Goal: Information Seeking & Learning: Find specific fact

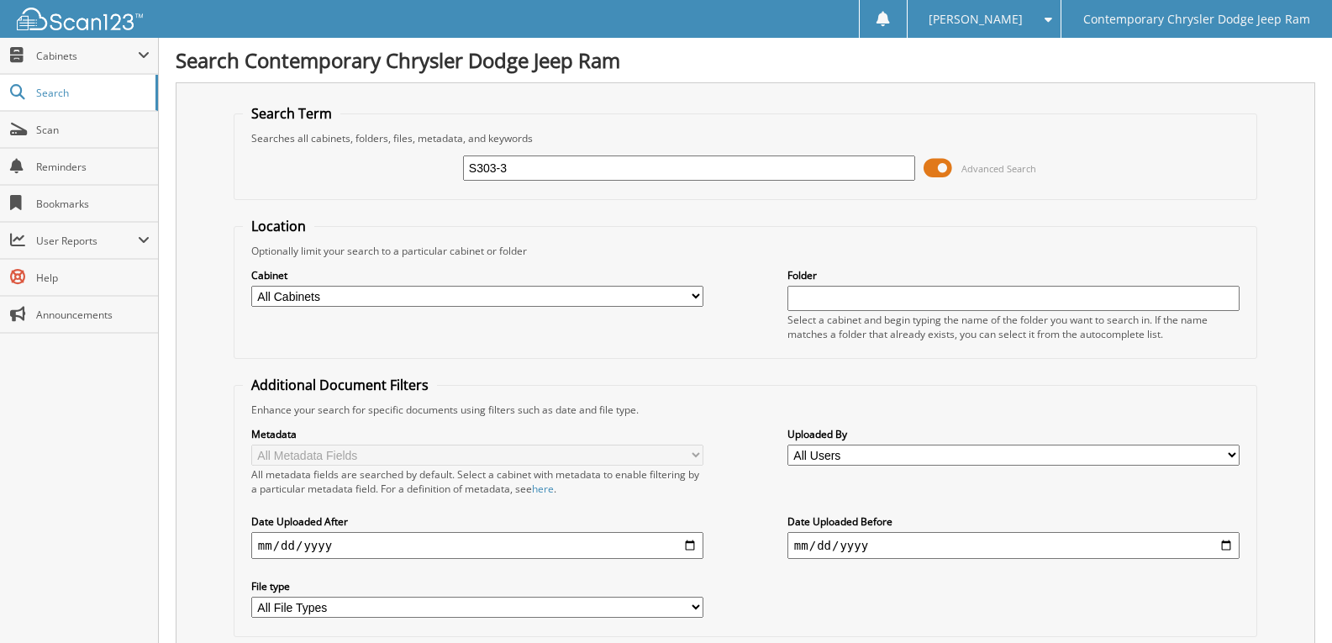
type input "S303-3"
drag, startPoint x: 558, startPoint y: 175, endPoint x: 0, endPoint y: 21, distance: 578.7
click at [0, 60] on body "Chloe F. Settings Logout Contemporary Chrysler Dodge Jeep Ram Close Cabinets My…" at bounding box center [666, 635] width 1332 height 1270
type input "2922-1"
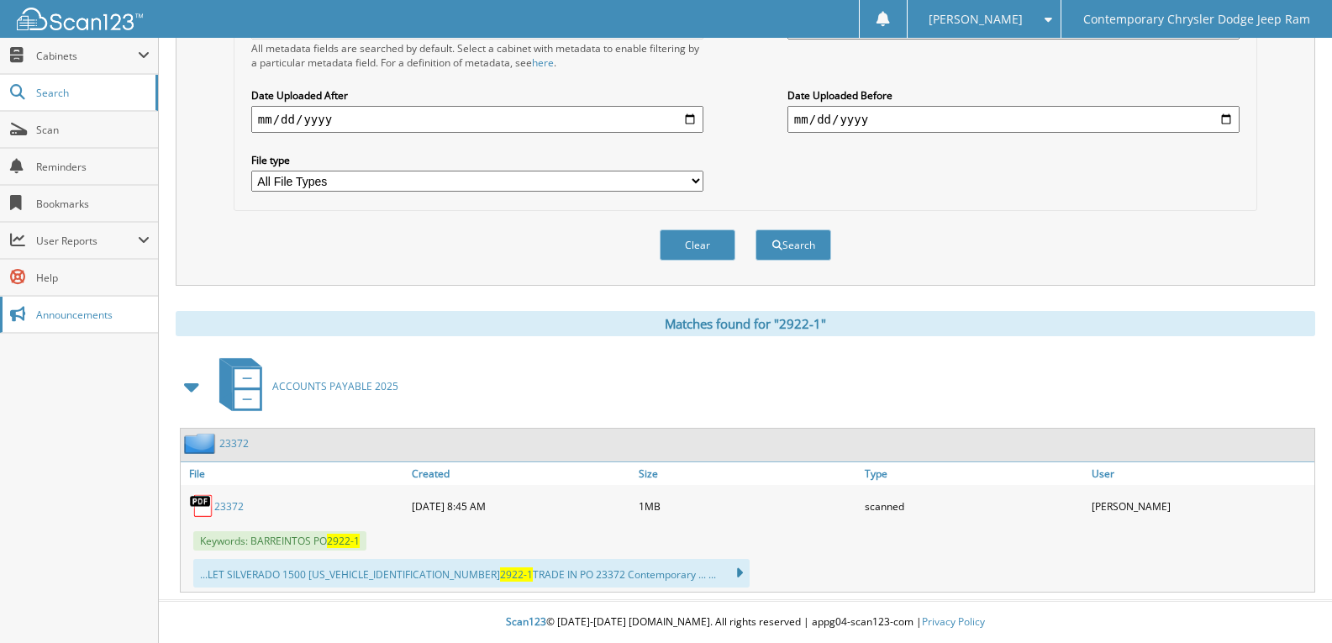
scroll to position [427, 0]
click at [1299, 341] on div "Matches found for "2922-1" ACCOUNTS PAYABLE 2025 23372 File Size" at bounding box center [745, 451] width 1139 height 281
click at [1299, 370] on div "ACCOUNTS PAYABLE 2025" at bounding box center [745, 386] width 1139 height 66
click at [1321, 371] on div "Search Contemporary Chrysler Dodge Jeep Ram Search Term Searches all cabinets, …" at bounding box center [745, 108] width 1173 height 1069
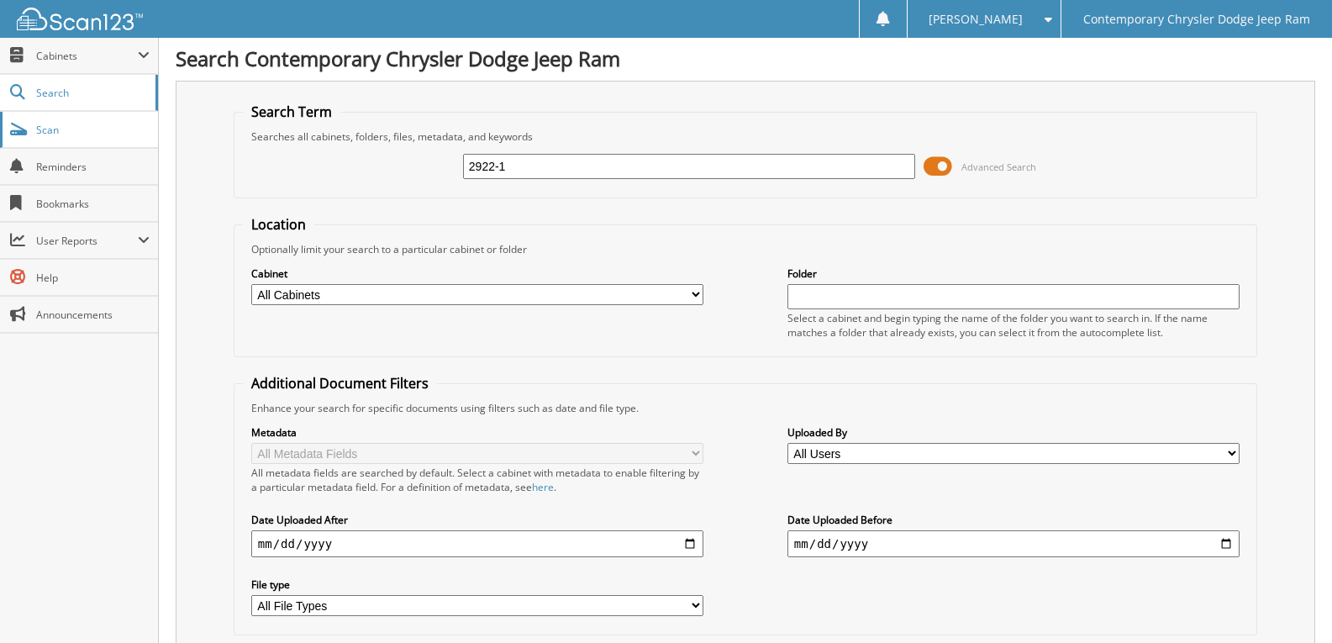
scroll to position [0, 0]
click at [90, 121] on link "Scan" at bounding box center [79, 130] width 158 height 36
type input "2910-1"
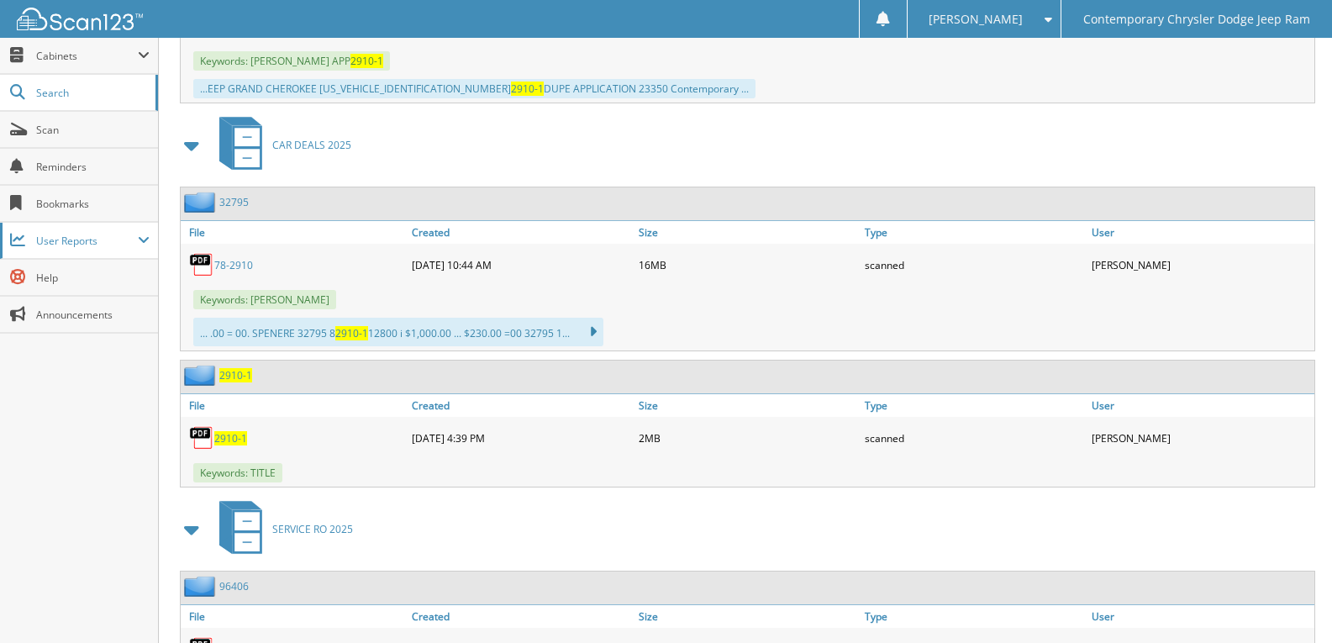
scroll to position [560, 0]
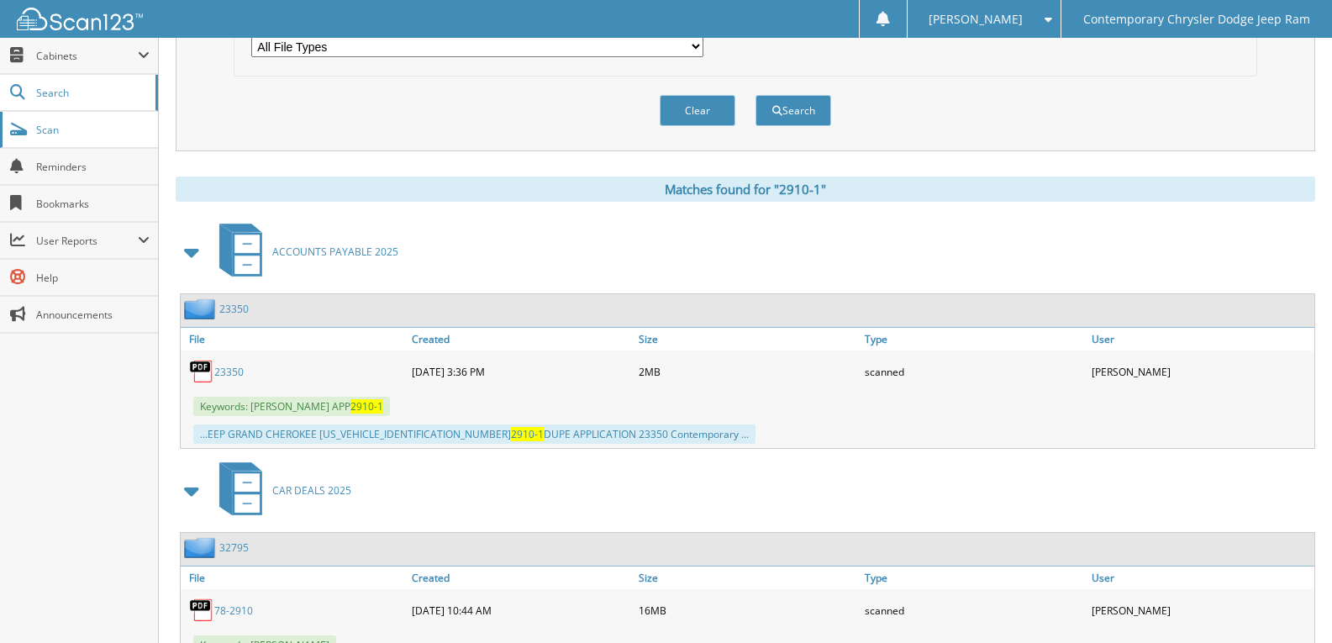
click at [60, 130] on span "Scan" at bounding box center [92, 130] width 113 height 14
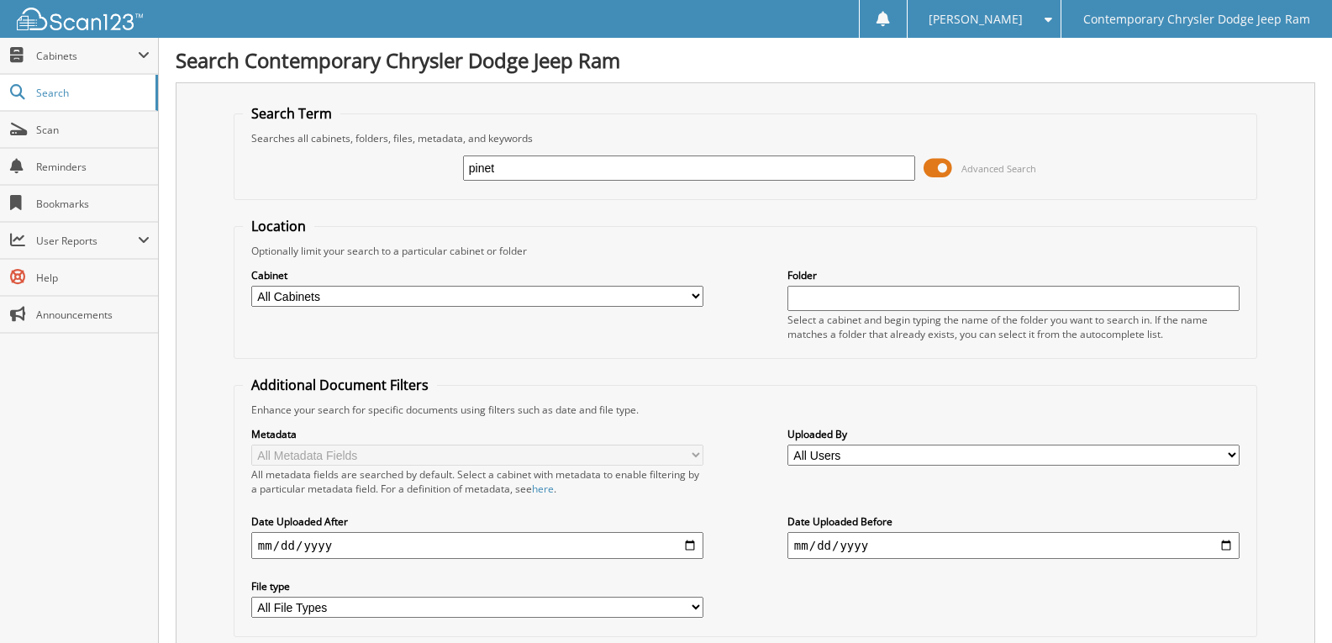
type input "pinet"
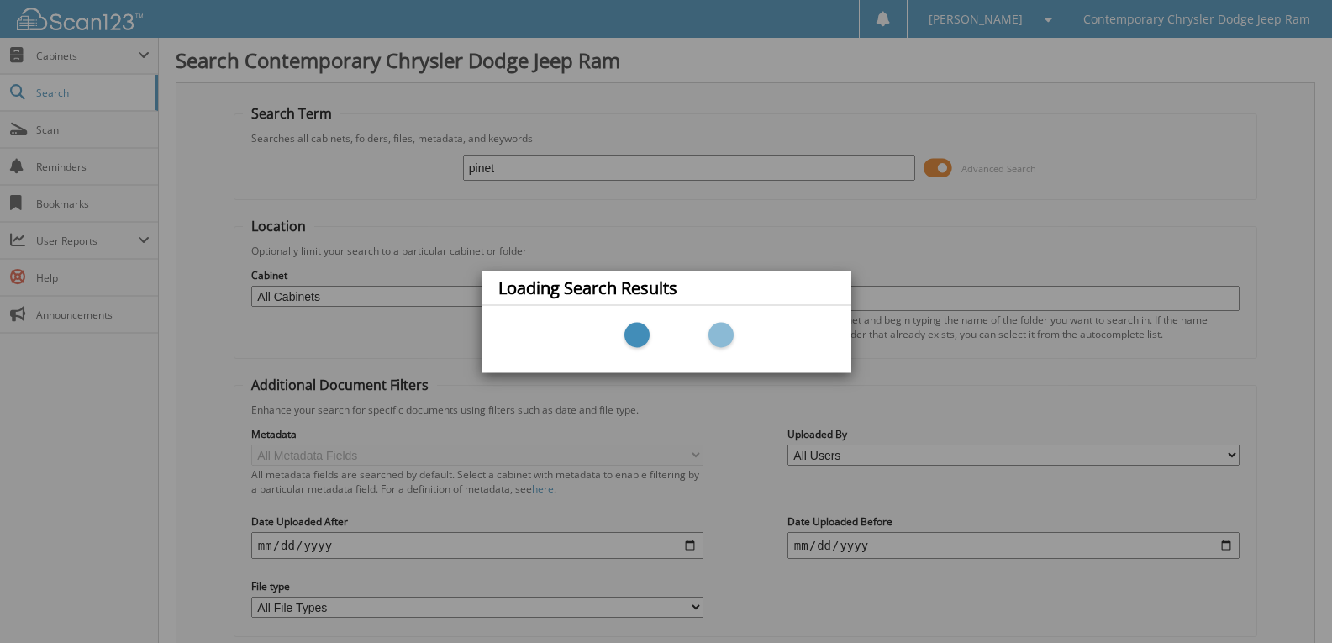
scroll to position [11, 0]
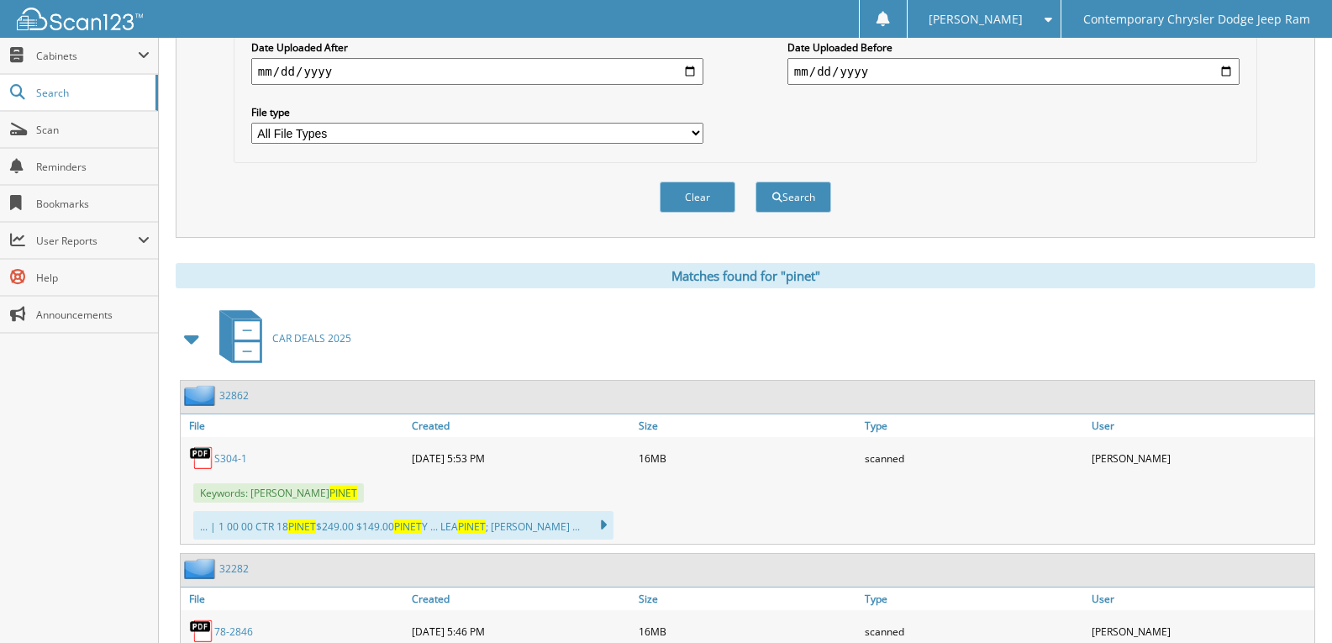
scroll to position [504, 0]
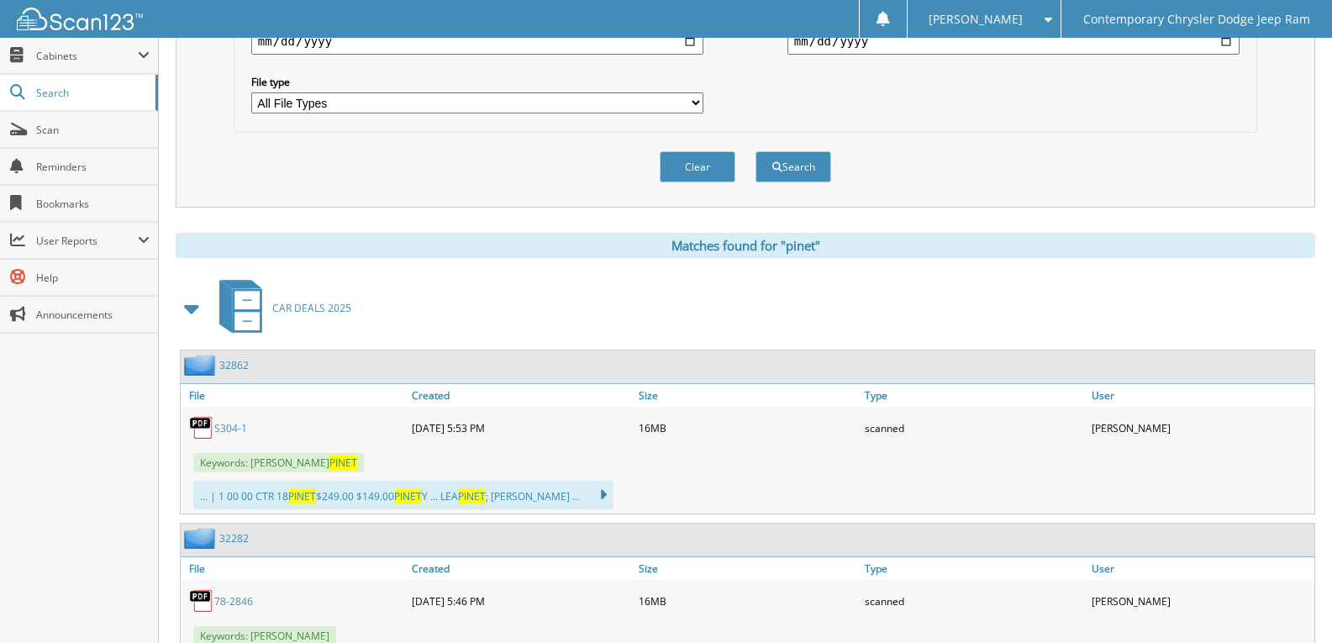
click at [238, 428] on link "S304-1" at bounding box center [230, 428] width 33 height 14
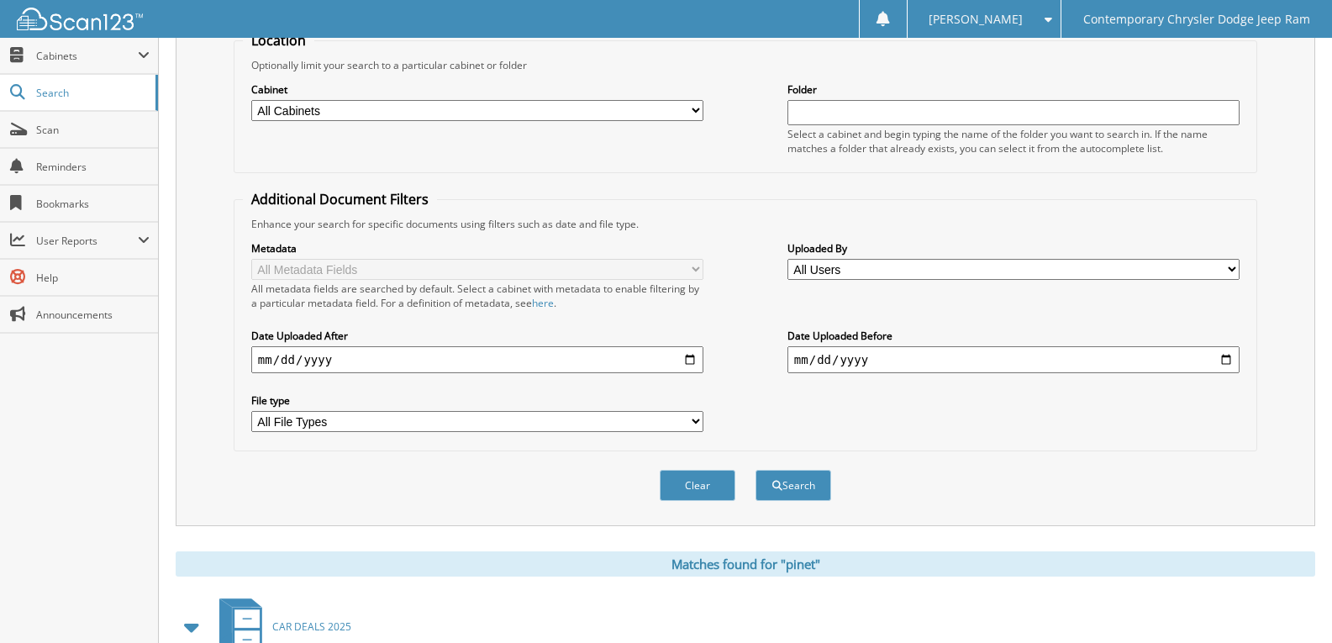
scroll to position [0, 0]
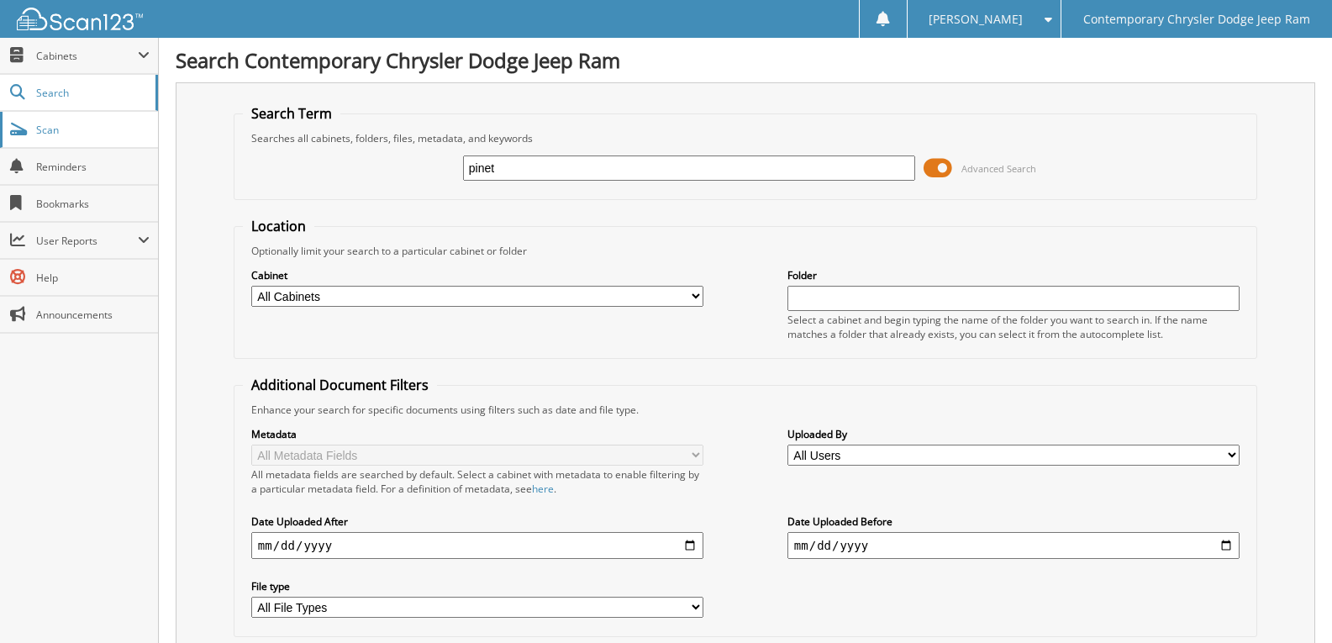
drag, startPoint x: 543, startPoint y: 161, endPoint x: 0, endPoint y: 122, distance: 544.2
type input "31s267"
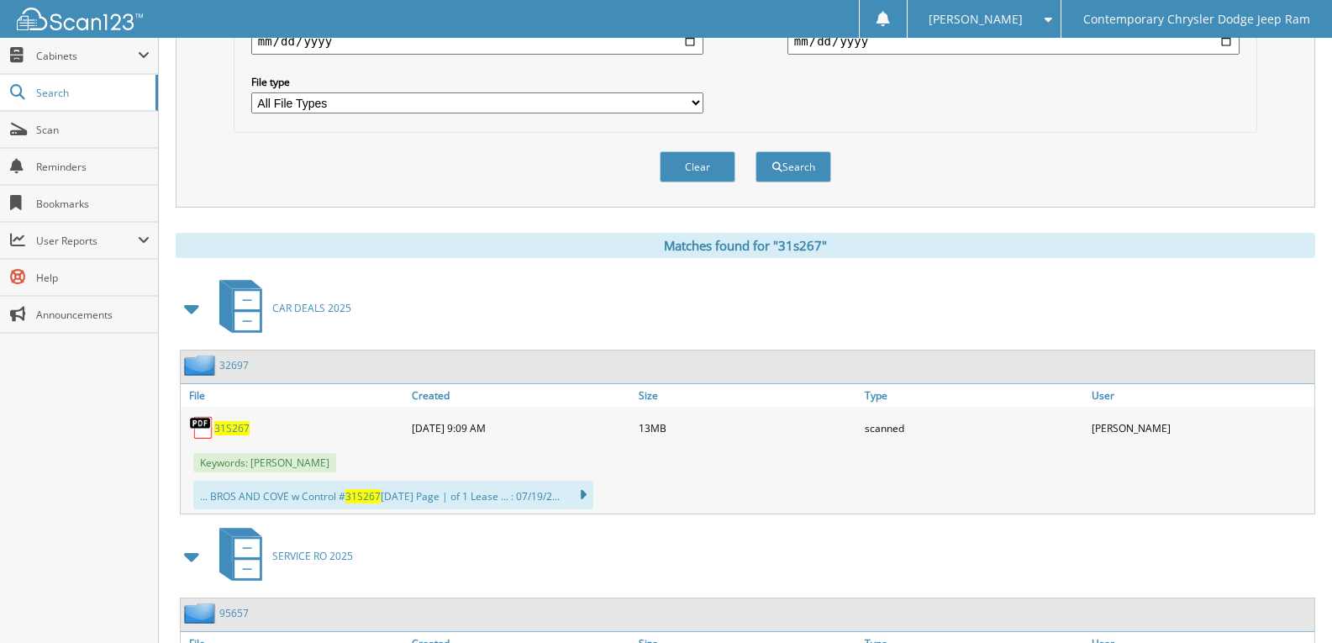
click at [962, 159] on div "Clear Search" at bounding box center [745, 167] width 1023 height 68
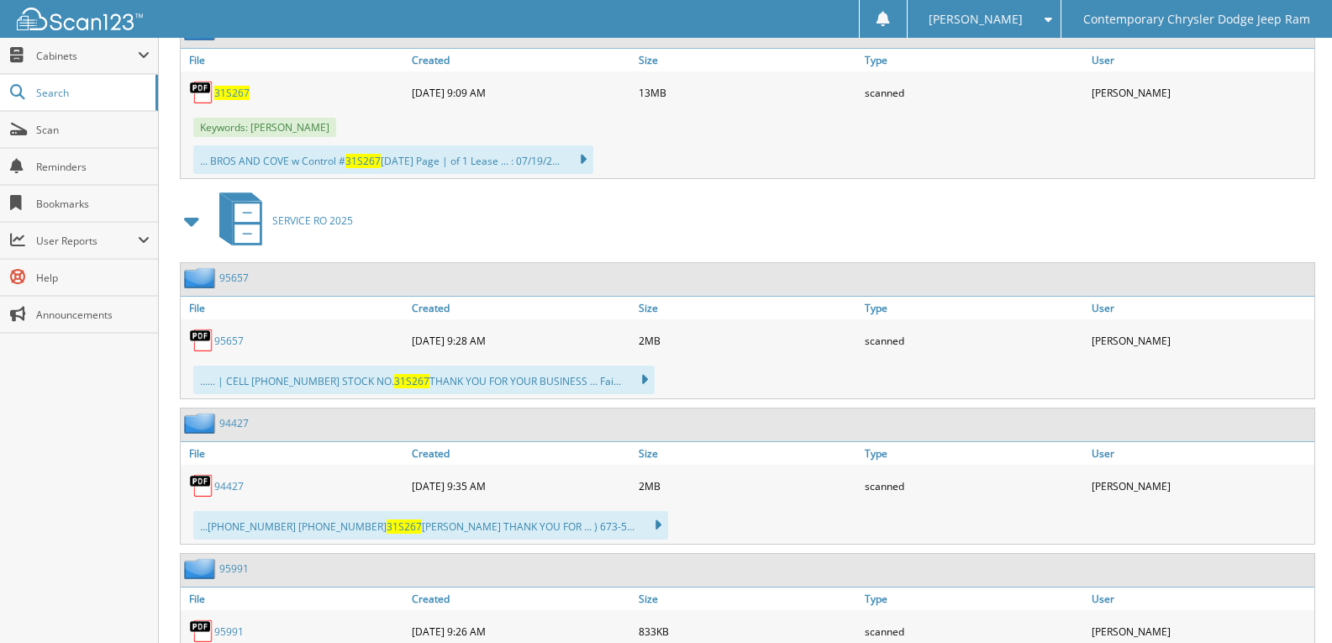
scroll to position [840, 0]
click at [403, 142] on div "... BROS AND COVE w Control # 31S267 7/22/2025 Page | of 1 Lease ... : 07/19/2.…" at bounding box center [747, 158] width 1133 height 37
click at [275, 112] on div "31S267 07-24-2025 9:09 AM 13MB scanned" at bounding box center [747, 92] width 1133 height 42
click at [242, 94] on span "31S267" at bounding box center [231, 92] width 35 height 14
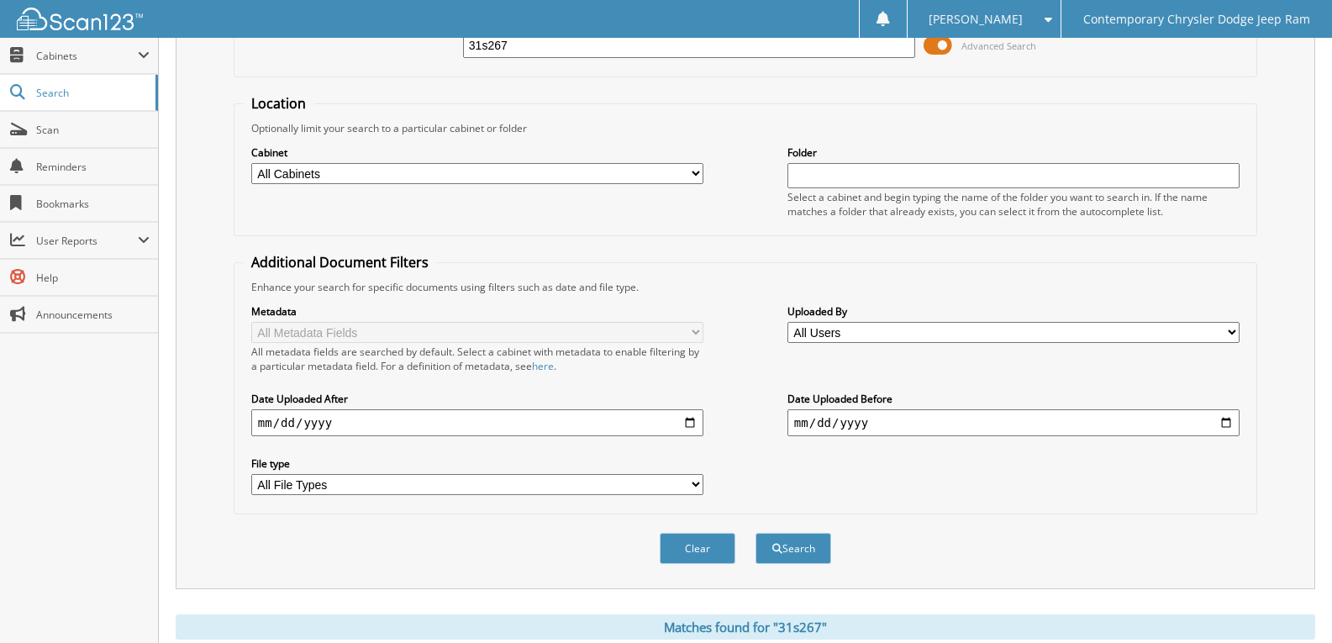
scroll to position [0, 0]
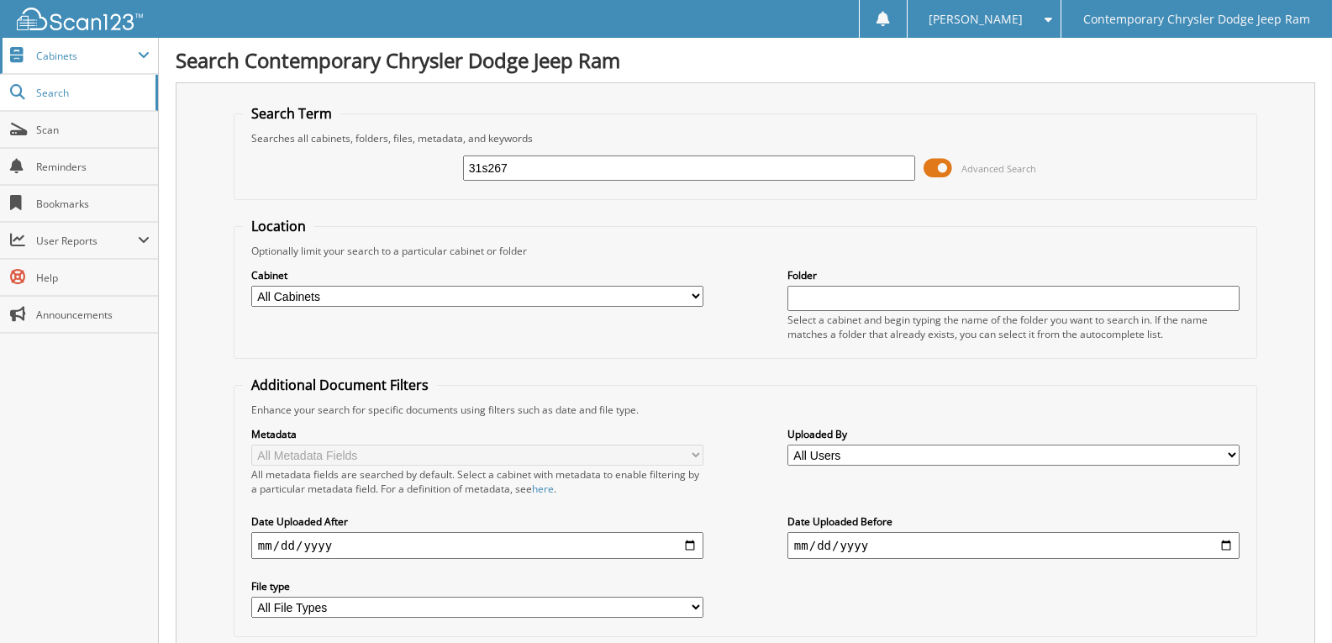
drag, startPoint x: 550, startPoint y: 168, endPoint x: 0, endPoint y: 62, distance: 560.4
type input "murray"
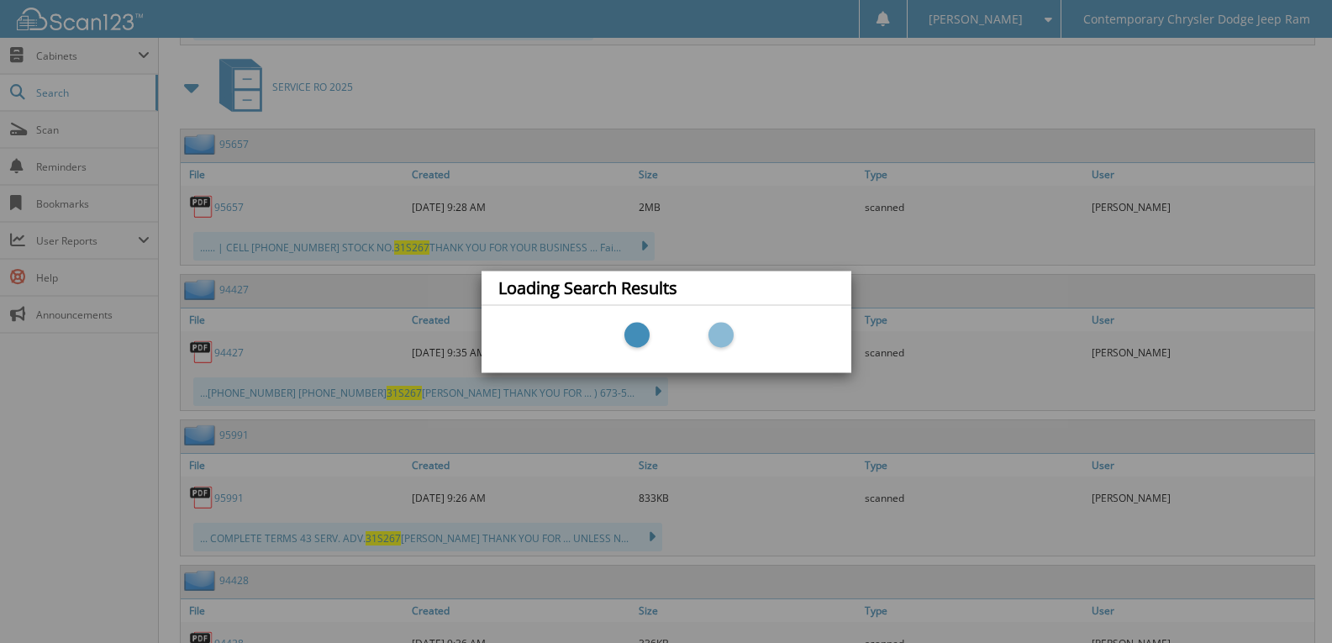
scroll to position [1083, 0]
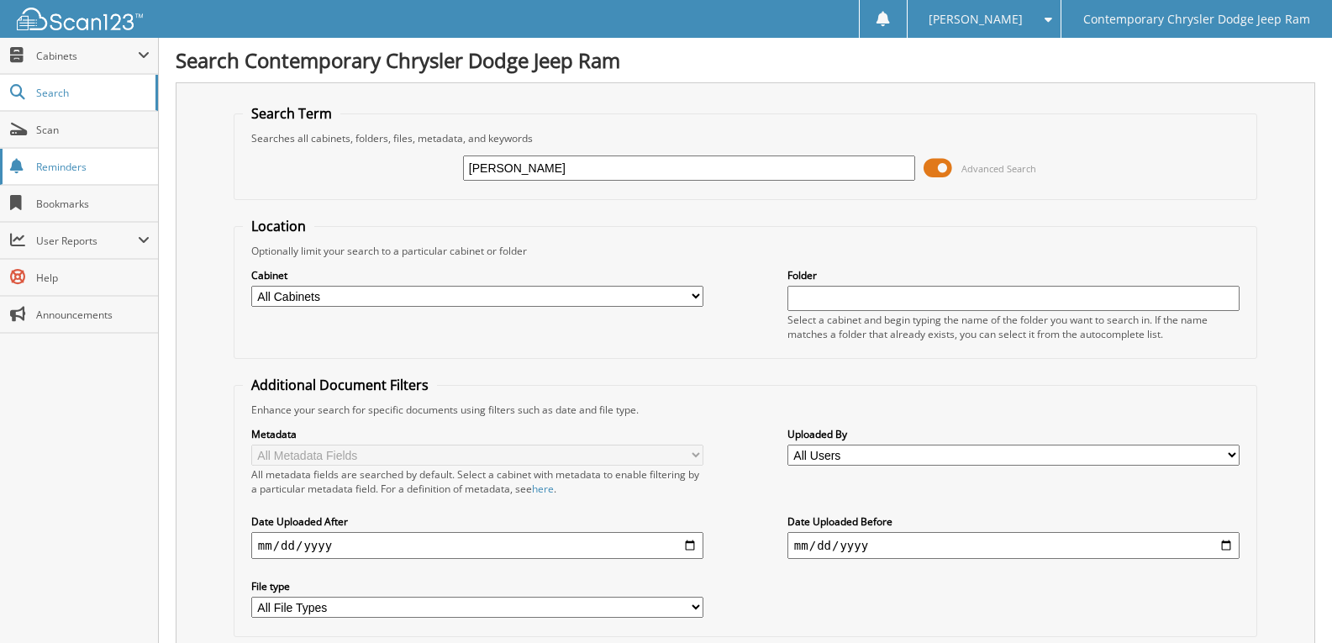
type input "west"
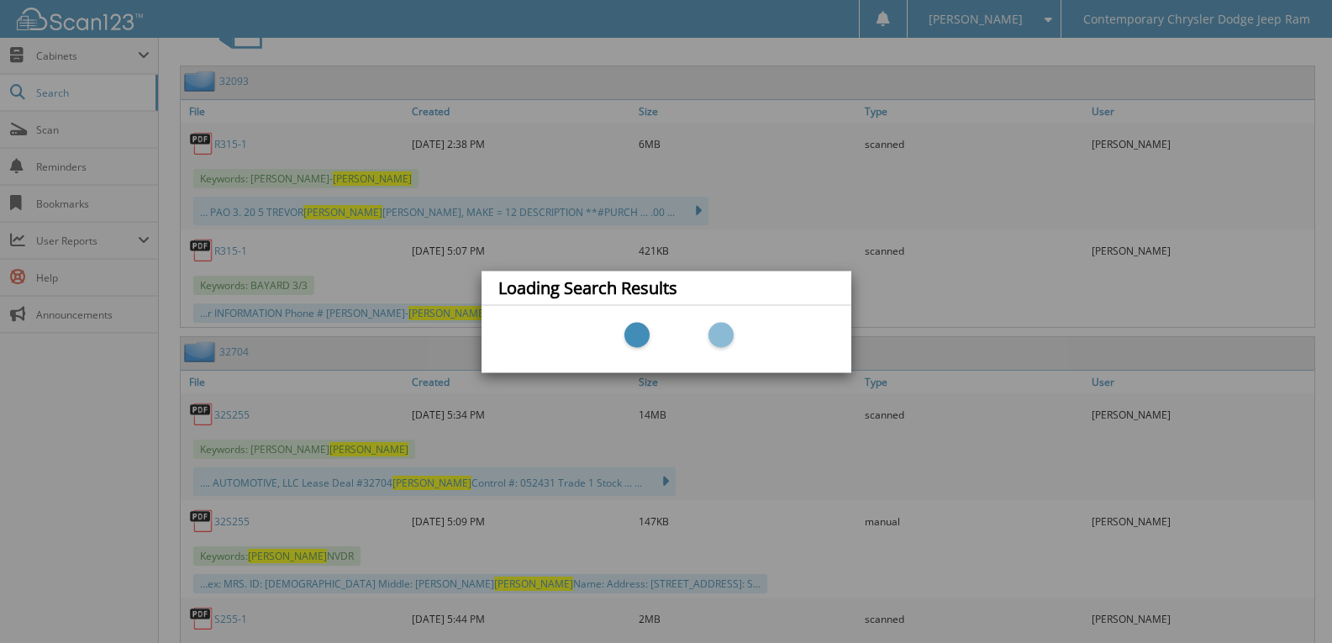
scroll to position [756, 0]
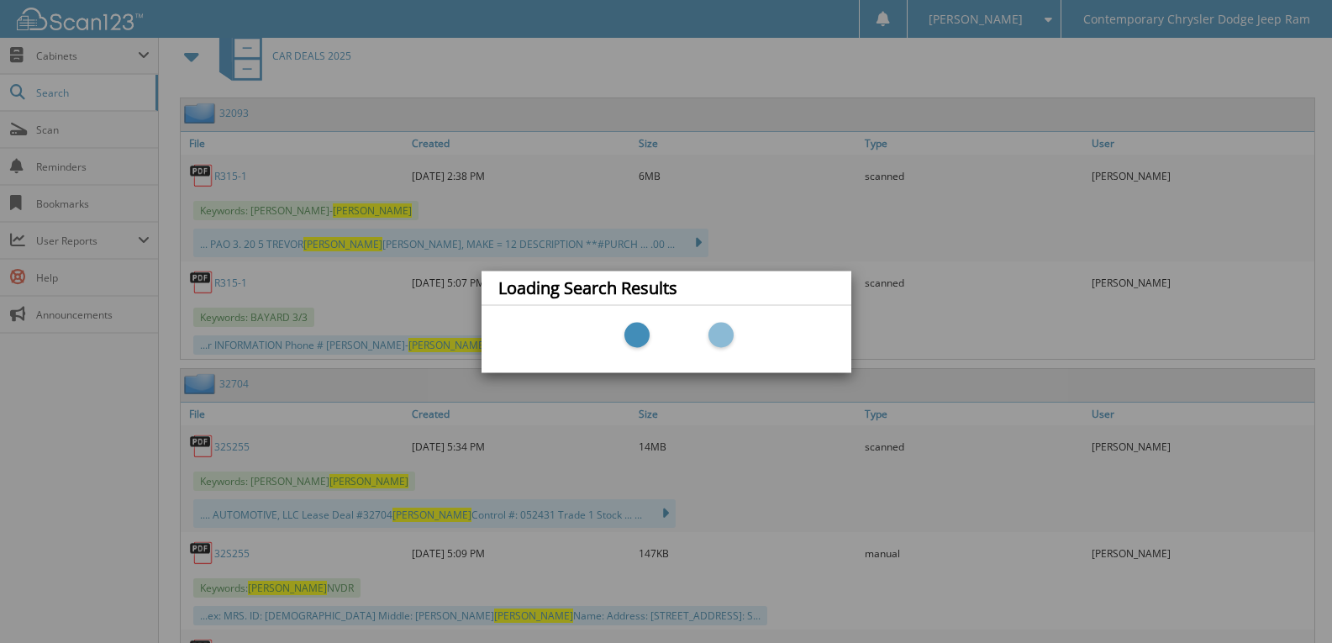
click at [699, 256] on div "Loading Search Results" at bounding box center [666, 321] width 1332 height 643
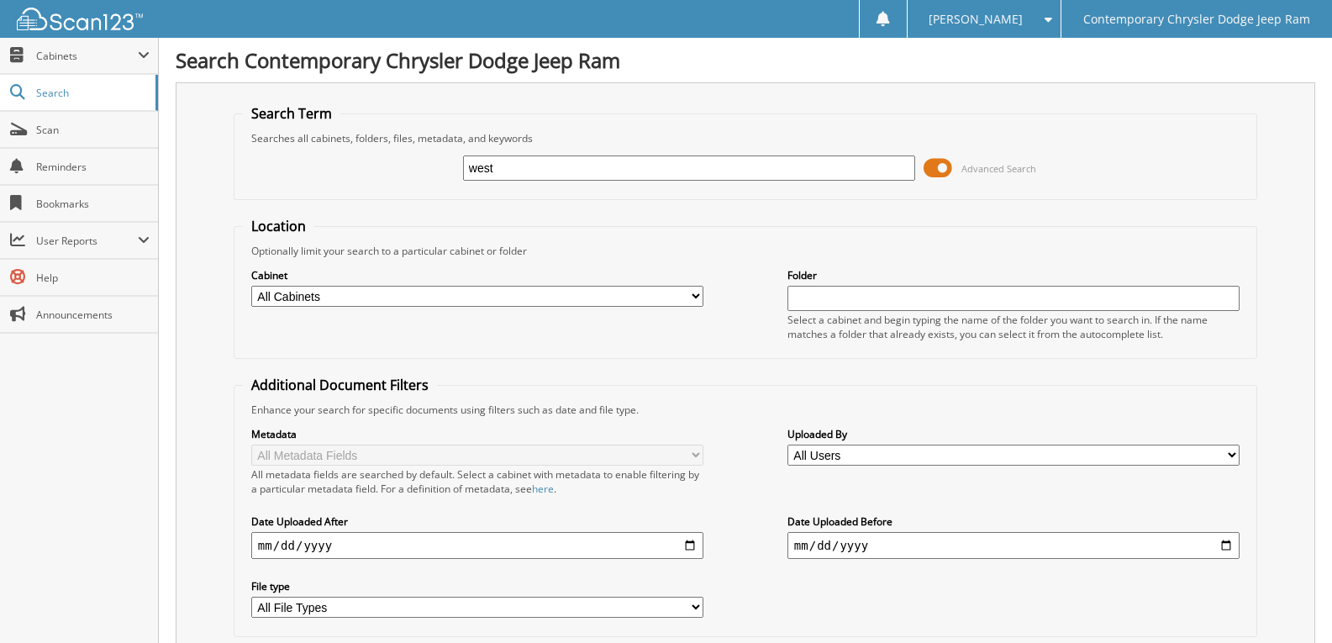
click at [1025, 217] on fieldset "Location Optionally limit your search to a particular cabinet or folder Cabinet…" at bounding box center [745, 288] width 1023 height 142
drag, startPoint x: 539, startPoint y: 165, endPoint x: 0, endPoint y: 80, distance: 545.2
type input "BELL"
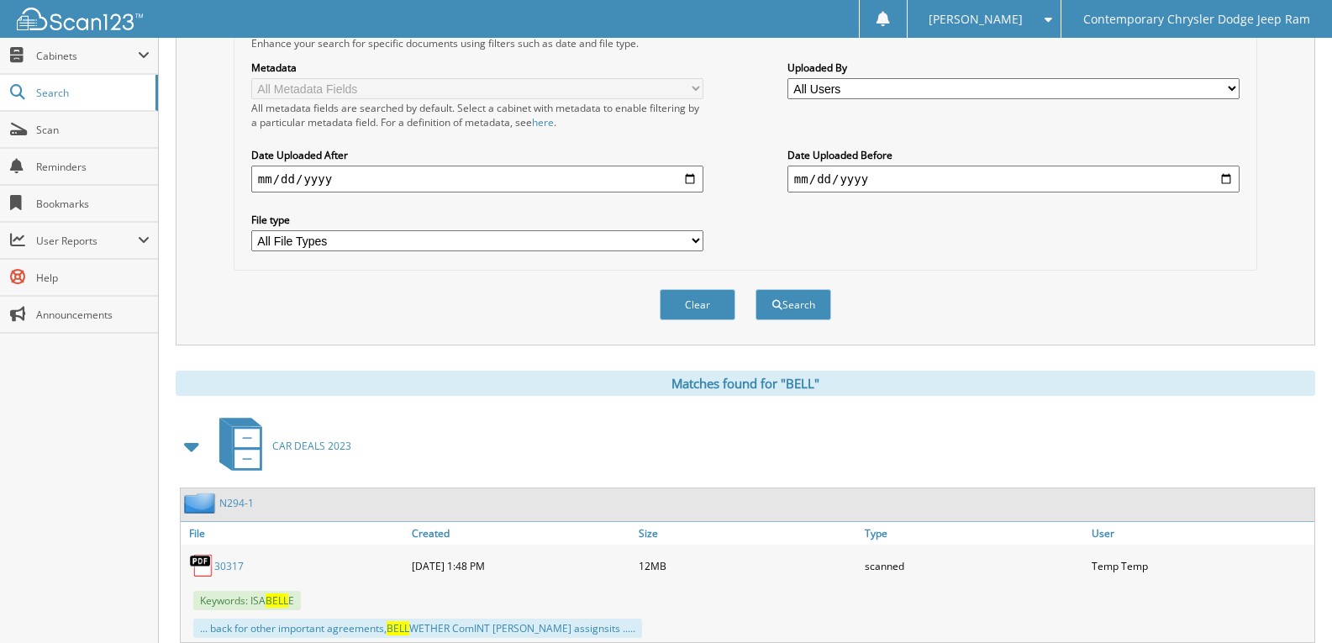
scroll to position [588, 0]
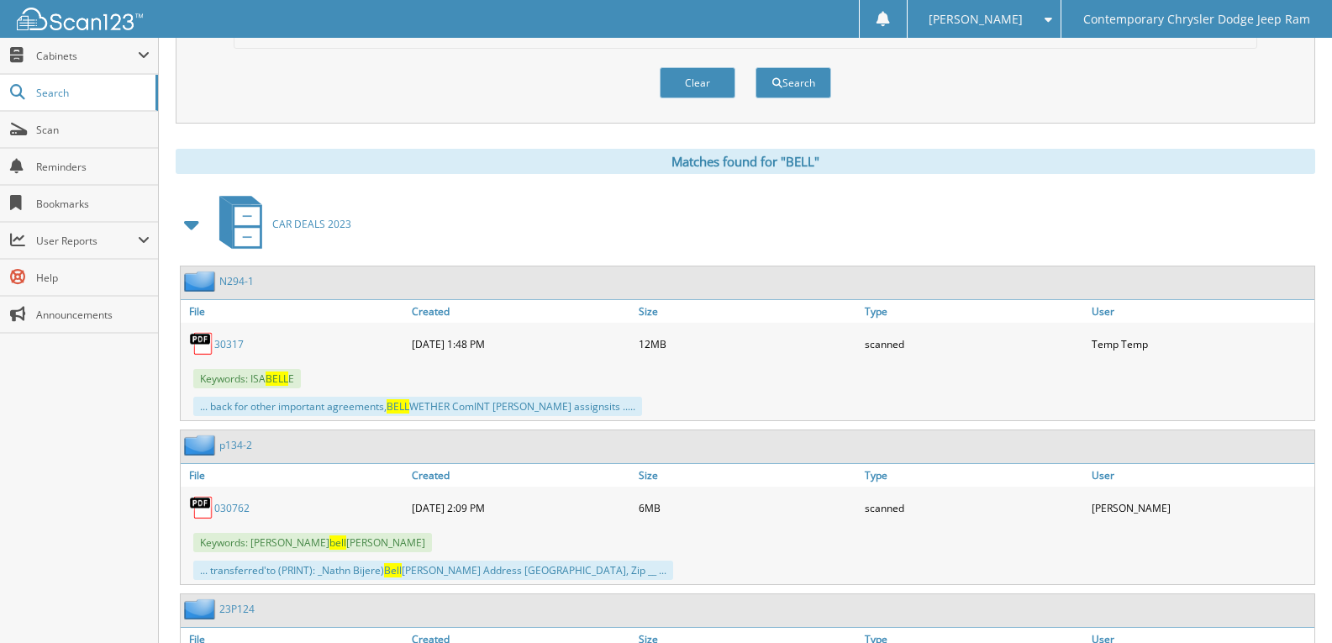
click at [200, 229] on span at bounding box center [193, 224] width 24 height 30
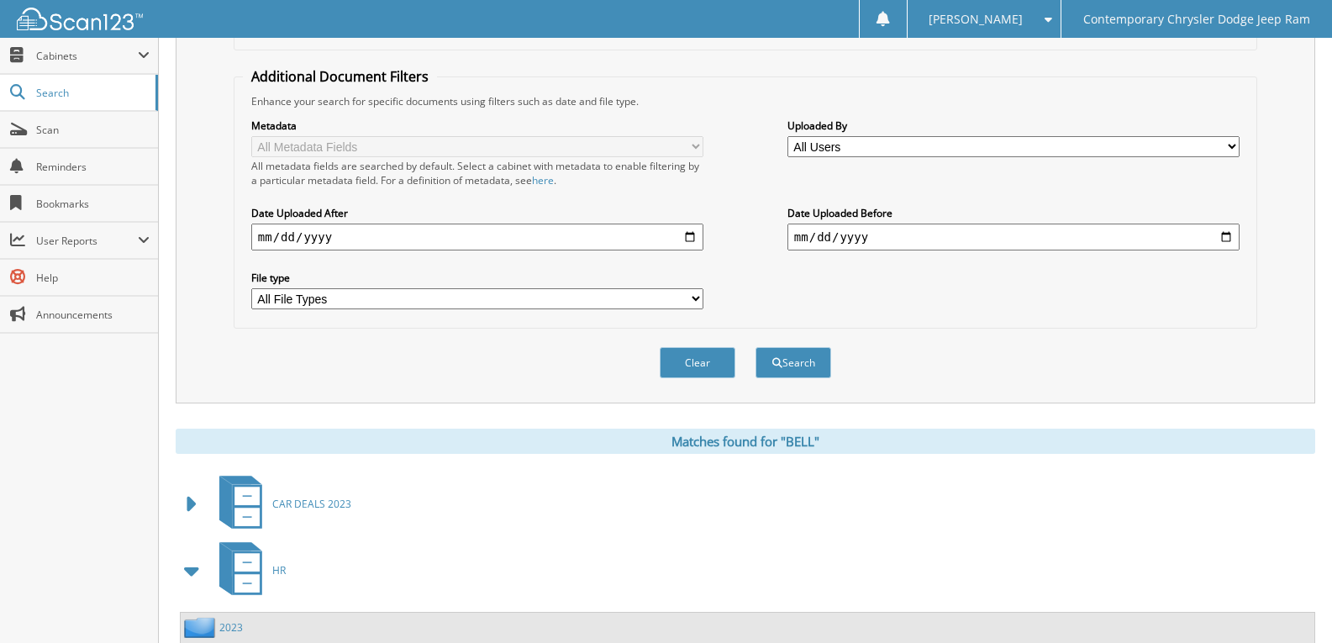
scroll to position [0, 0]
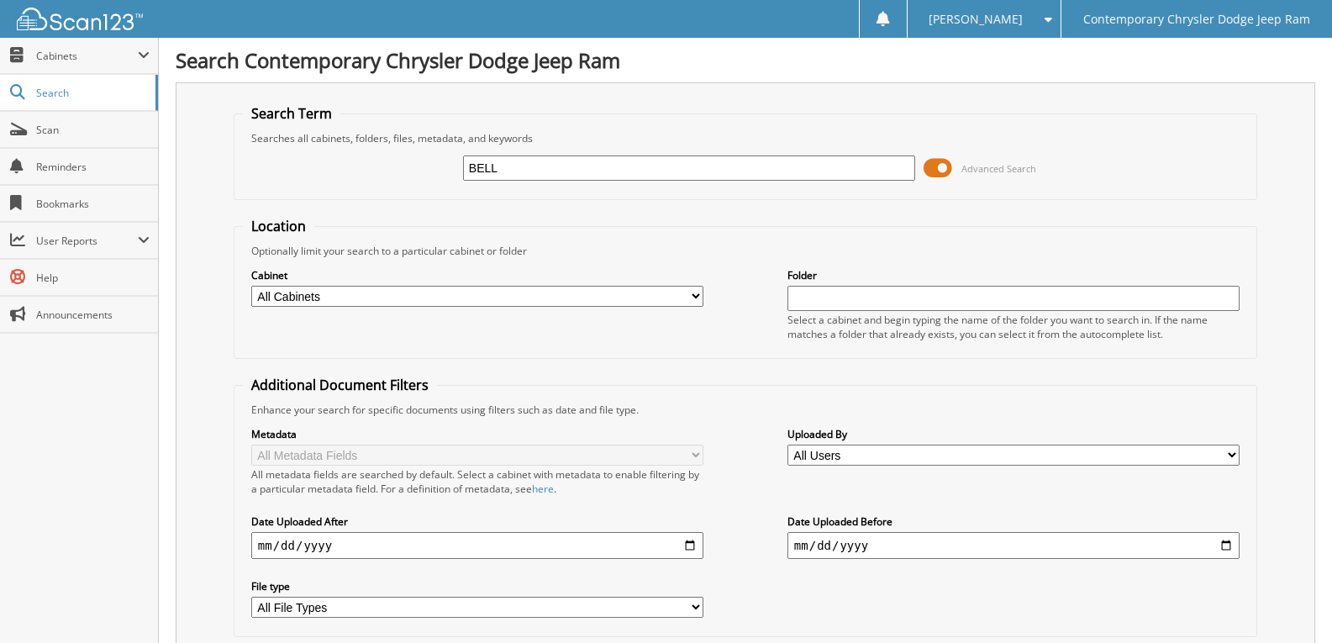
drag, startPoint x: 645, startPoint y: 169, endPoint x: 426, endPoint y: 61, distance: 244.3
paste input "[US_VEHICLE_IDENTIFICATION_NUMBER]"
type input "[US_VEHICLE_IDENTIFICATION_NUMBER]"
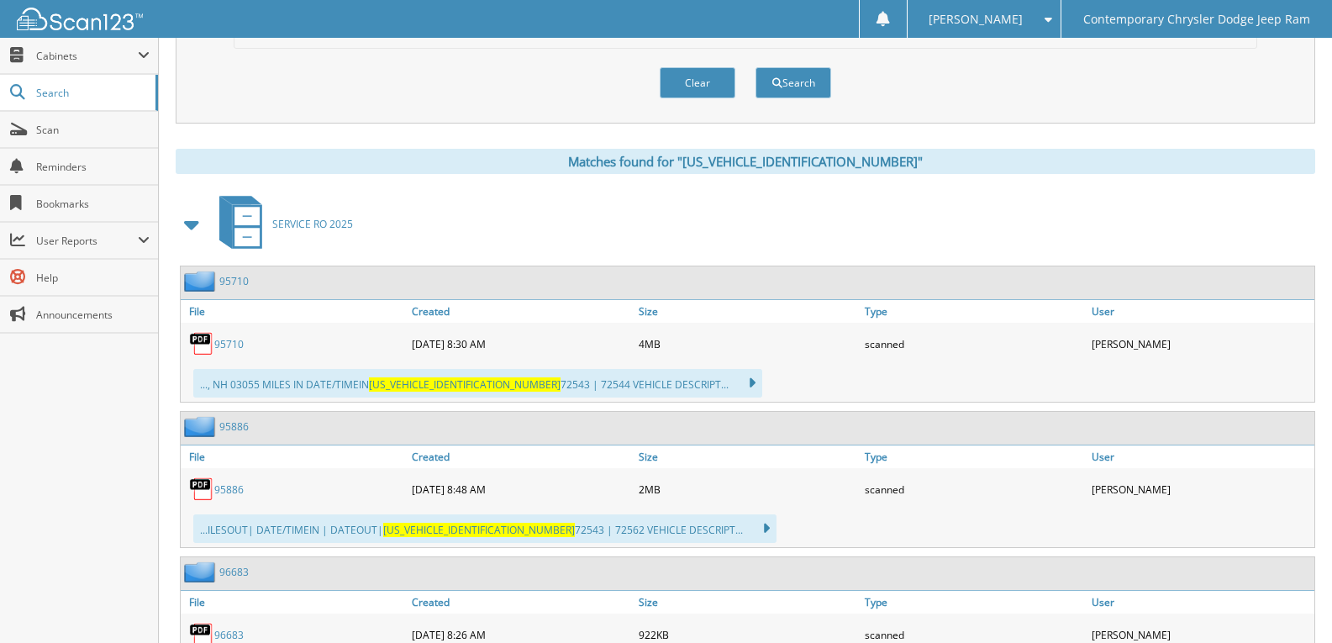
click at [186, 236] on span at bounding box center [193, 224] width 24 height 30
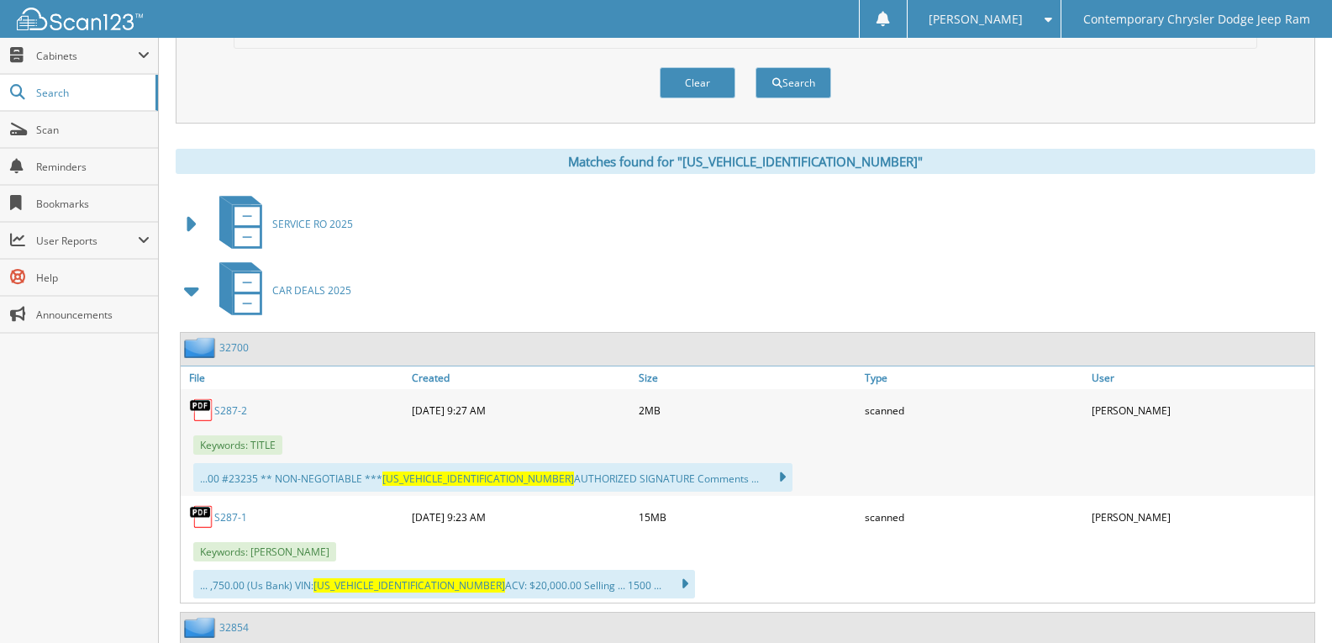
click at [183, 282] on span at bounding box center [193, 291] width 24 height 30
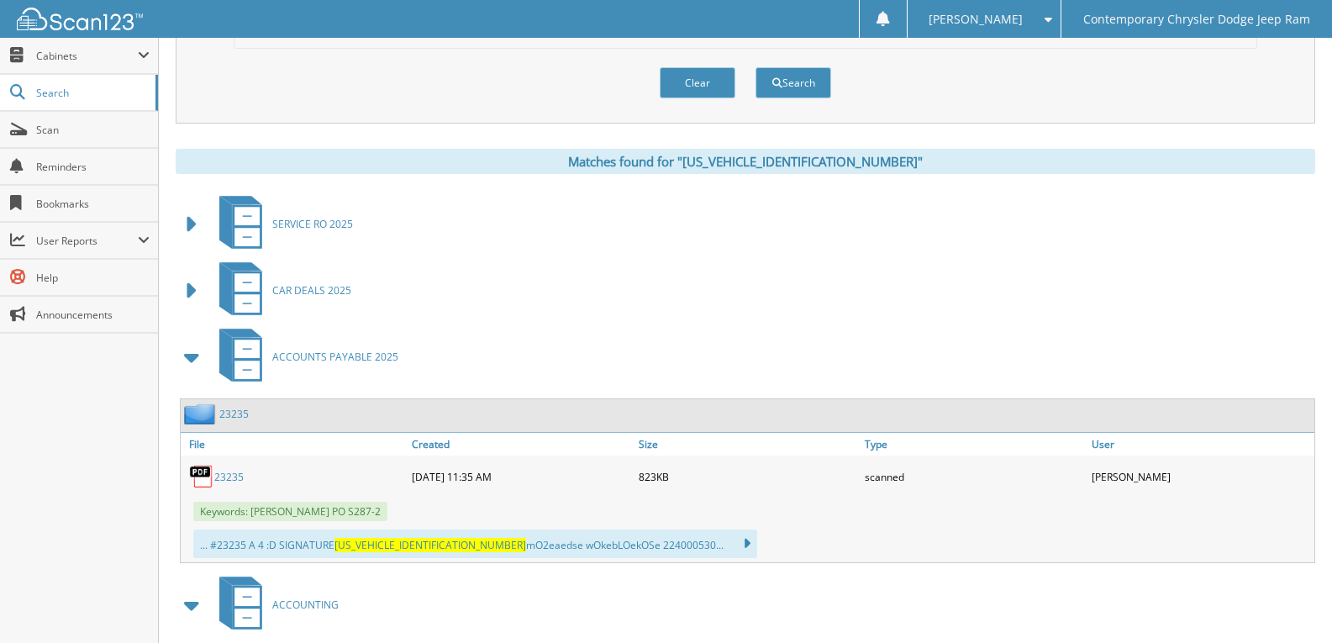
click at [183, 282] on span at bounding box center [193, 291] width 24 height 30
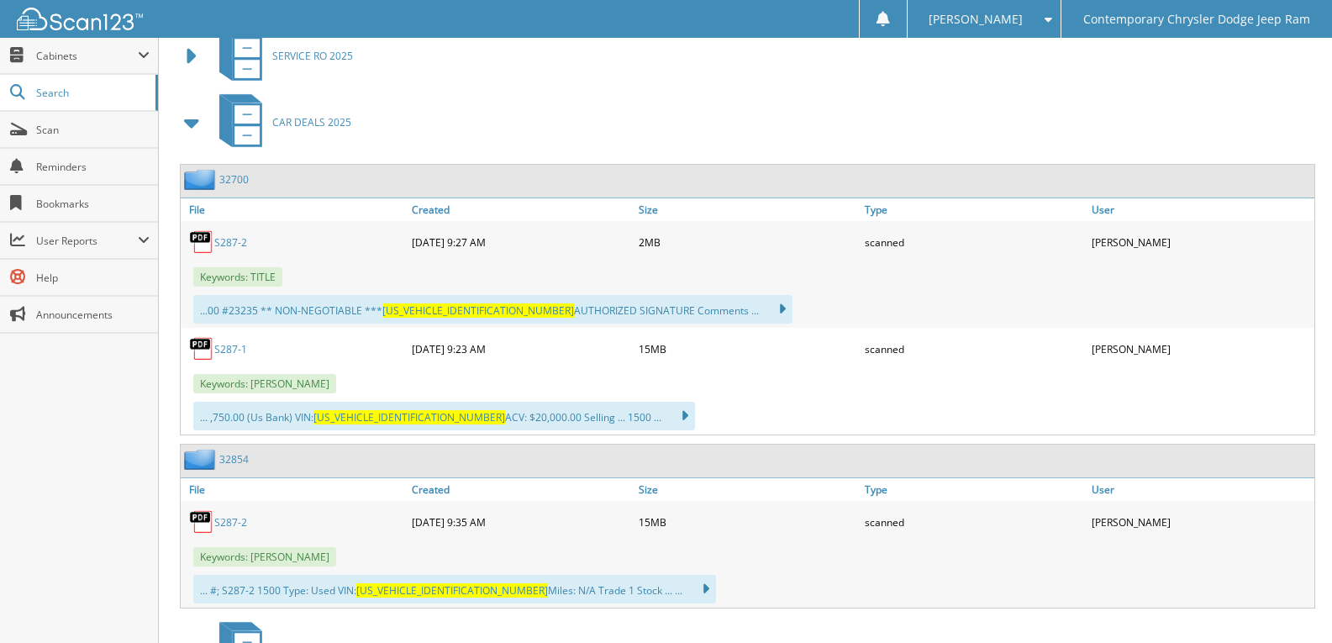
scroll to position [924, 0]
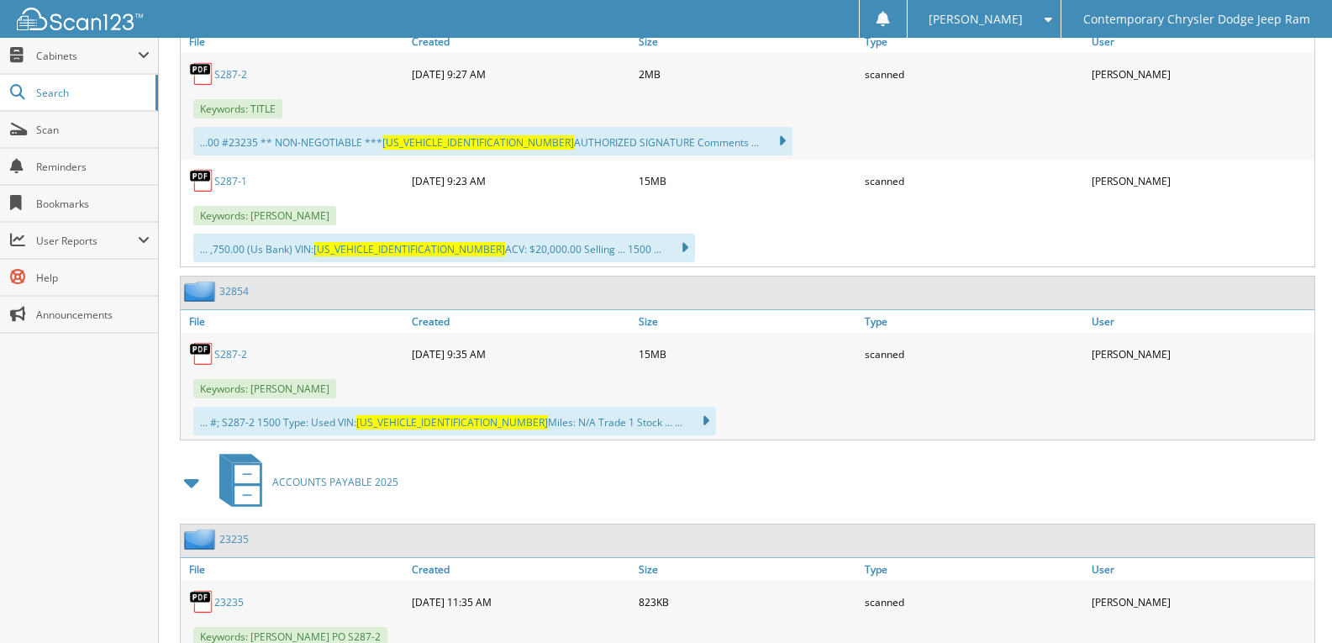
click at [230, 358] on link "S287-2" at bounding box center [230, 354] width 33 height 14
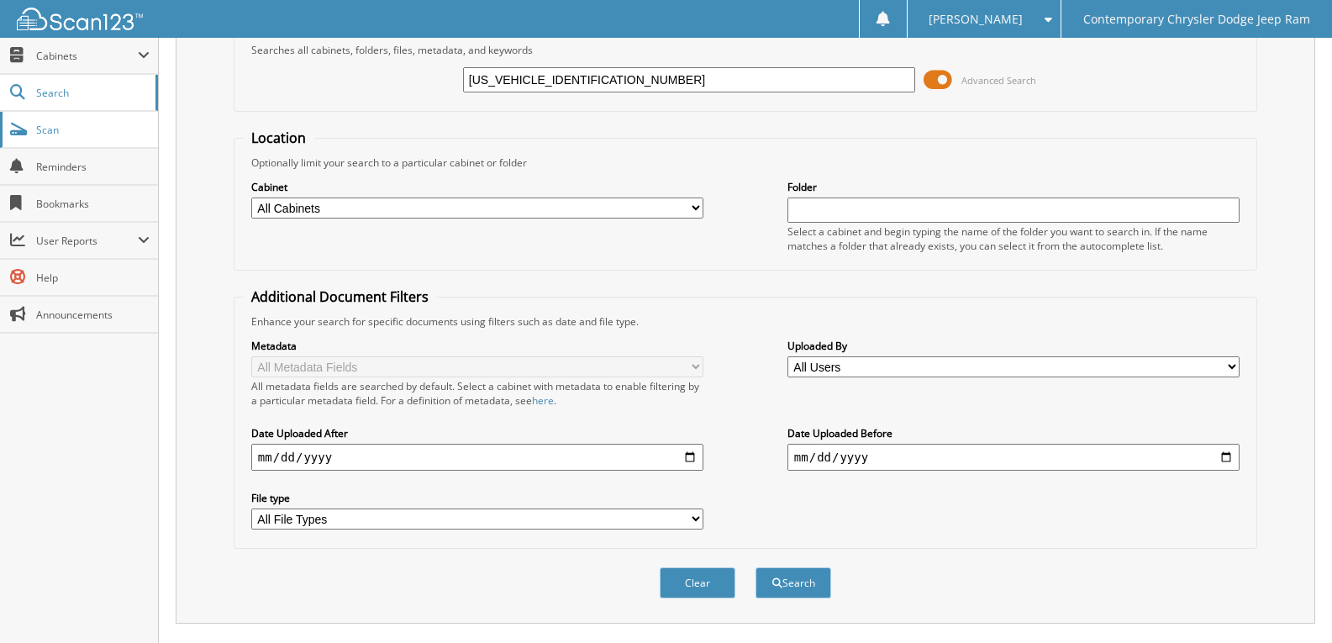
scroll to position [0, 0]
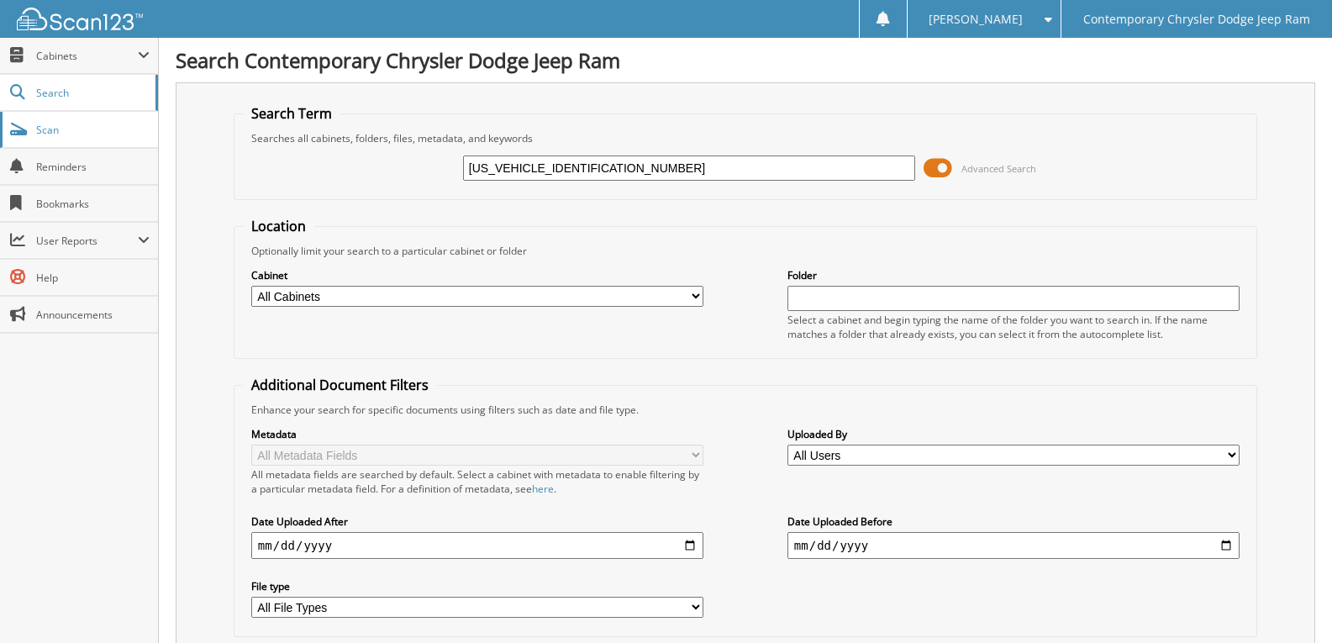
click at [120, 119] on link "Scan" at bounding box center [79, 130] width 158 height 36
